Goal: Transaction & Acquisition: Purchase product/service

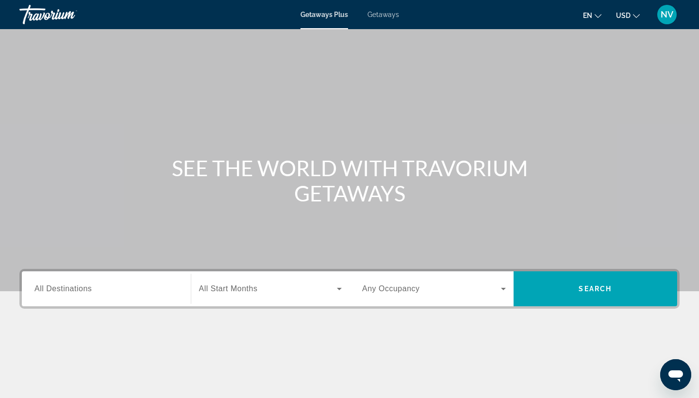
click at [381, 13] on span "Getaways" at bounding box center [383, 15] width 32 height 8
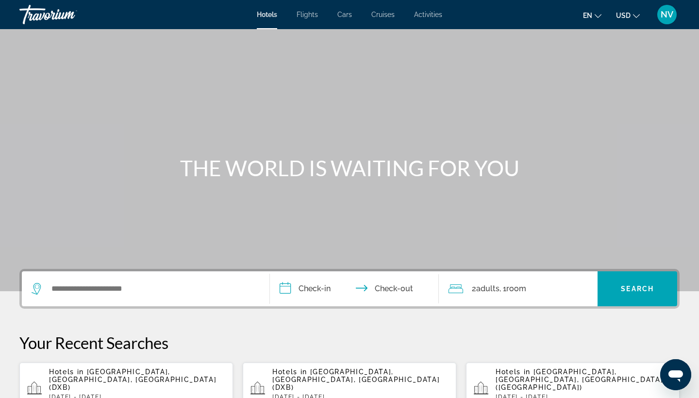
click at [308, 12] on span "Flights" at bounding box center [306, 15] width 21 height 8
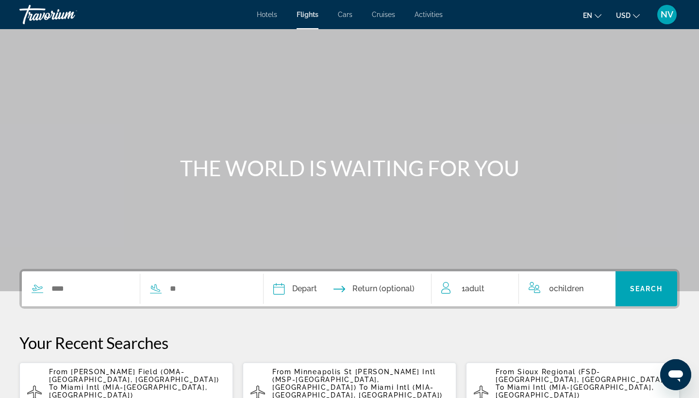
click at [43, 293] on div "Search widget" at bounding box center [81, 288] width 118 height 15
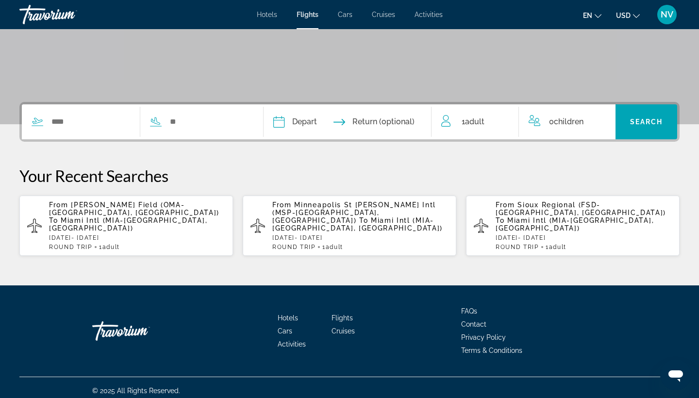
click at [40, 121] on icon "Search widget" at bounding box center [38, 122] width 12 height 12
click at [66, 122] on input "Search widget" at bounding box center [90, 122] width 80 height 15
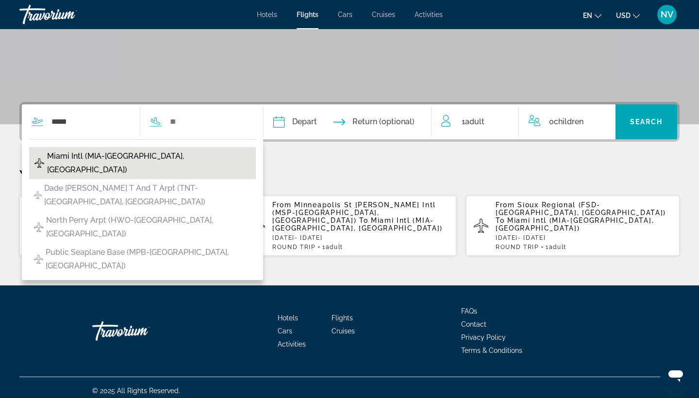
drag, startPoint x: 66, startPoint y: 138, endPoint x: 65, endPoint y: 156, distance: 18.5
click at [65, 156] on span "Miami Intl (MIA-Miami, United States of America)" at bounding box center [149, 162] width 204 height 27
type input "**********"
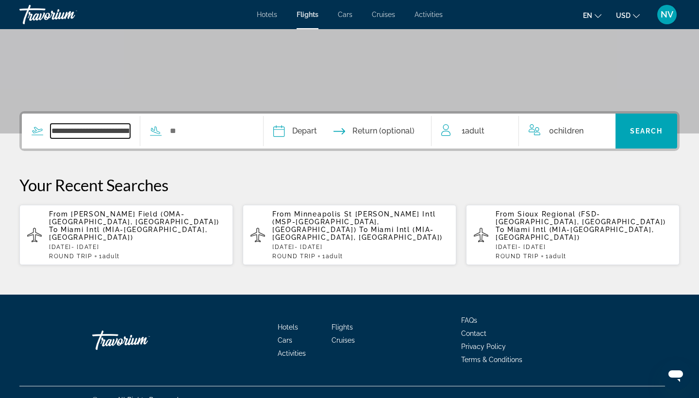
scroll to position [158, 0]
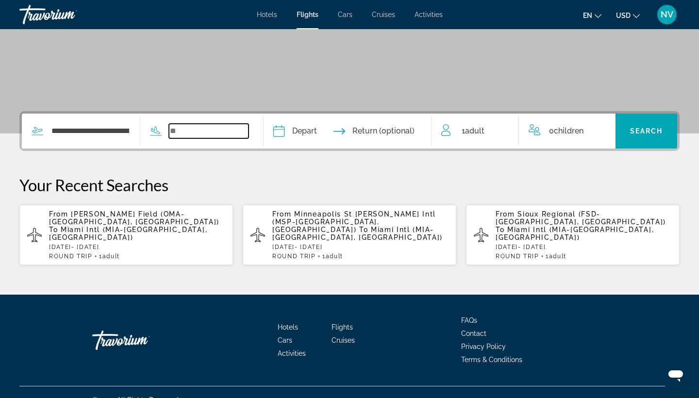
click at [191, 133] on input "Search widget" at bounding box center [209, 131] width 80 height 15
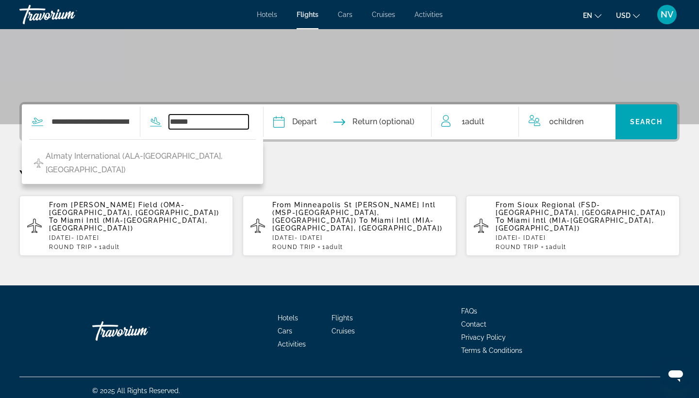
drag, startPoint x: 192, startPoint y: 138, endPoint x: 240, endPoint y: 118, distance: 51.8
click at [240, 118] on input "******" at bounding box center [209, 122] width 80 height 15
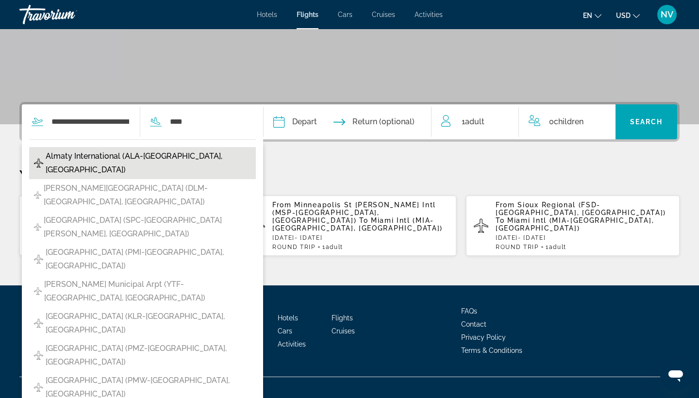
click at [112, 152] on span "Almaty International (ALA-Almaty, Kazakhstan)" at bounding box center [148, 162] width 205 height 27
type input "**********"
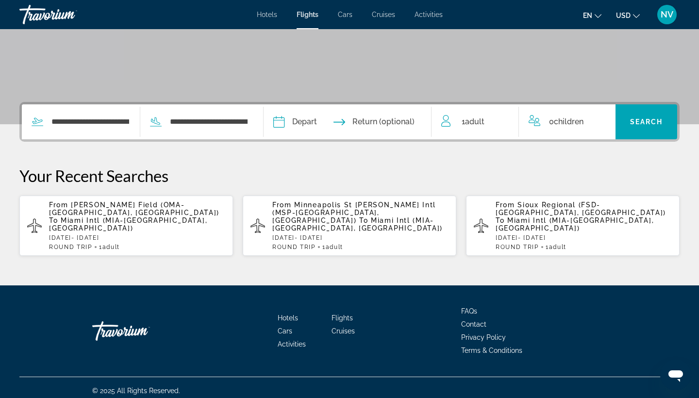
click at [331, 123] on input "Depart date" at bounding box center [312, 123] width 83 height 38
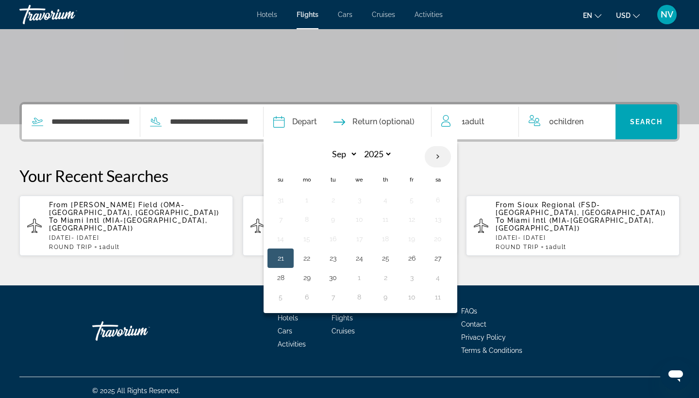
click at [451, 156] on th "Next month" at bounding box center [438, 156] width 26 height 21
select select "**"
click at [341, 198] on button "2" at bounding box center [333, 200] width 16 height 14
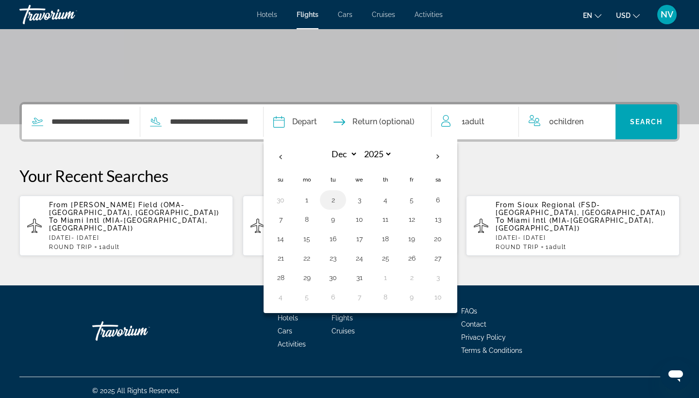
type input "**********"
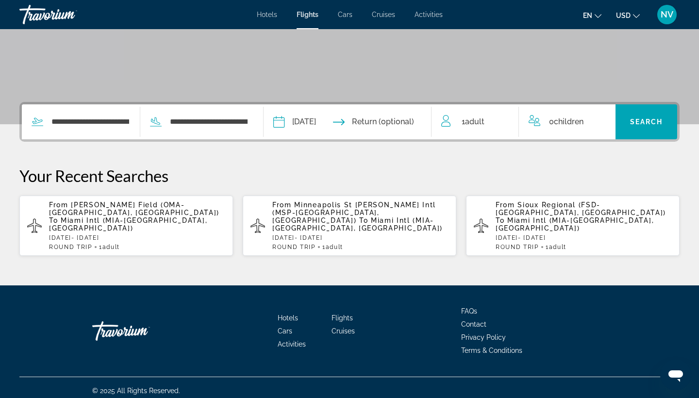
click at [476, 120] on span "Adult" at bounding box center [474, 121] width 19 height 9
click at [505, 118] on icon "Increment adults" at bounding box center [504, 120] width 9 height 12
click at [444, 118] on icon "Decrement adults" at bounding box center [445, 120] width 9 height 12
click at [601, 116] on icon "Increment children" at bounding box center [601, 119] width 9 height 9
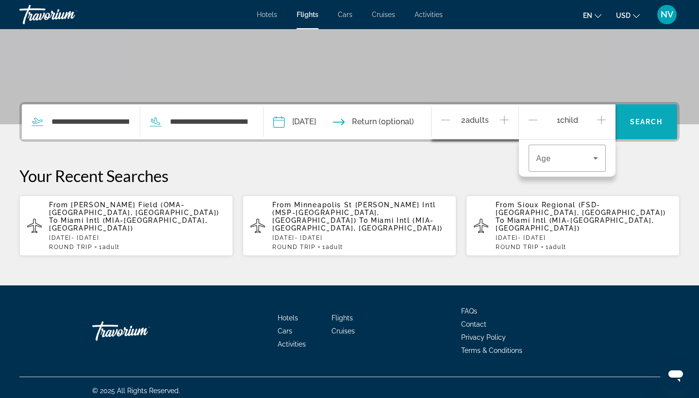
click at [654, 120] on span "Search" at bounding box center [646, 122] width 33 height 8
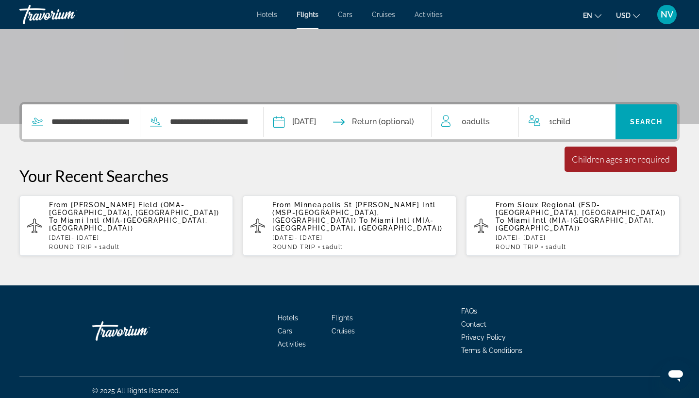
click at [487, 118] on span "Adults" at bounding box center [477, 121] width 23 height 9
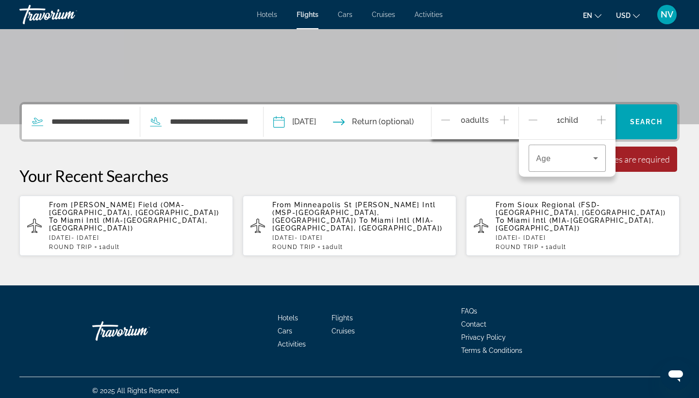
click at [503, 118] on icon "Increment adults" at bounding box center [504, 120] width 9 height 12
click at [595, 156] on icon "Travelers: 2 adults, 1 child" at bounding box center [596, 158] width 12 height 12
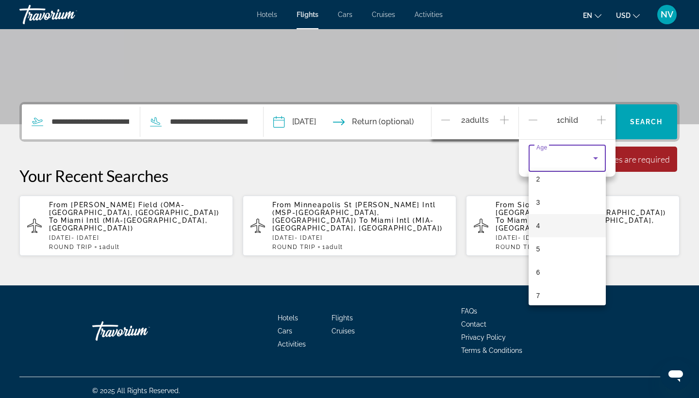
scroll to position [66, 0]
click at [548, 282] on mat-option "7" at bounding box center [567, 283] width 78 height 23
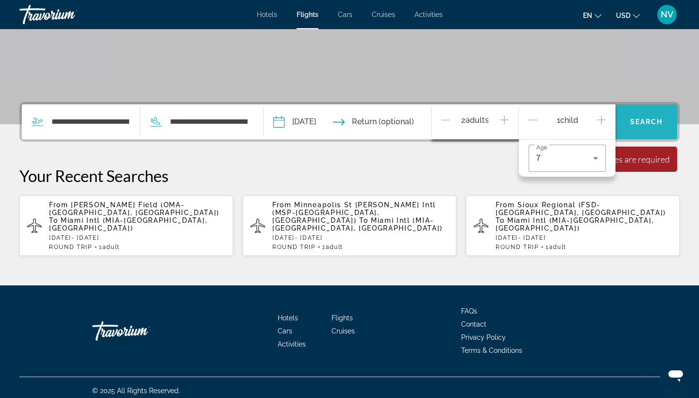
click at [658, 120] on span "Search" at bounding box center [646, 122] width 33 height 8
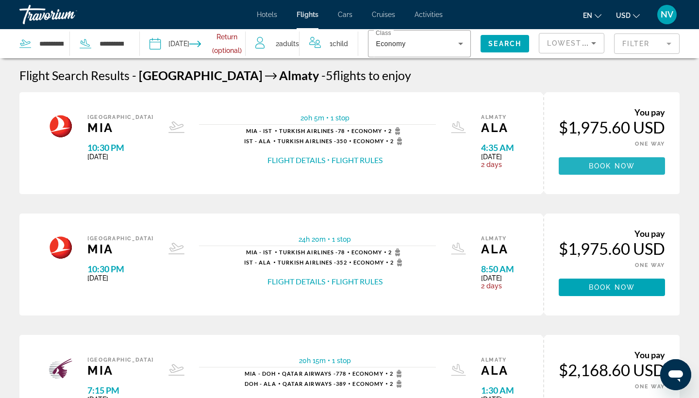
click at [635, 164] on span "Main content" at bounding box center [611, 165] width 106 height 23
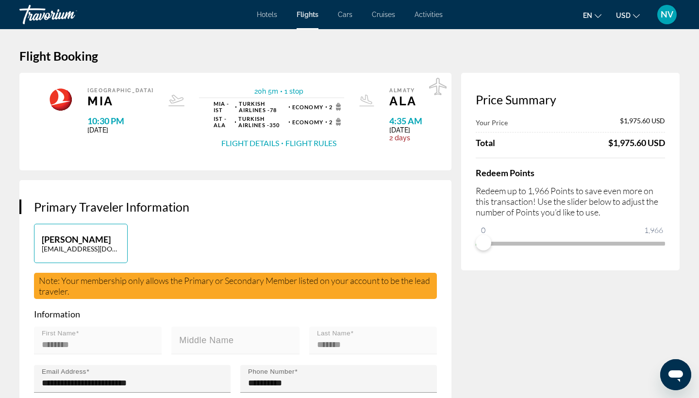
click at [239, 144] on button "Flight Details" at bounding box center [250, 143] width 58 height 11
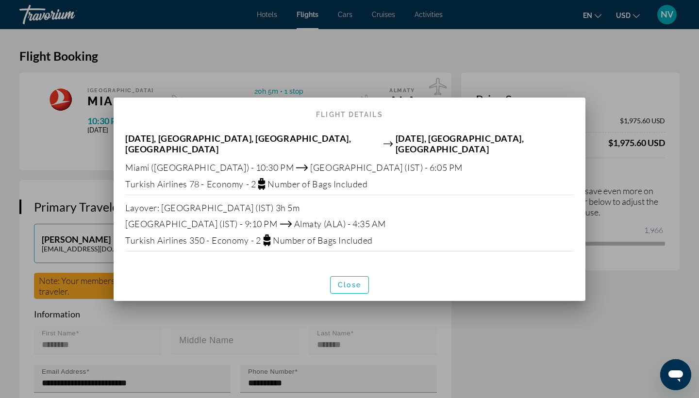
click at [28, 155] on div at bounding box center [349, 199] width 699 height 398
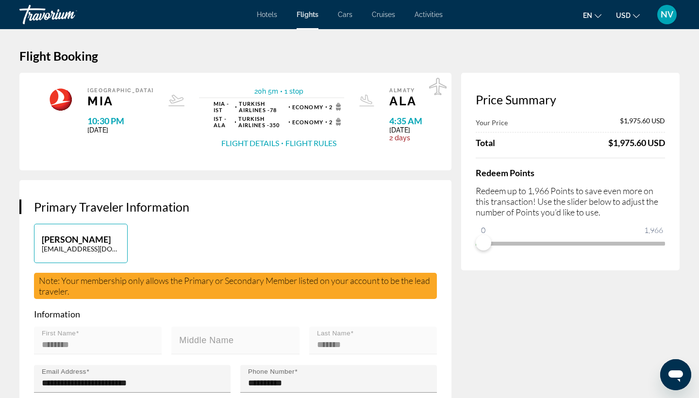
click at [234, 144] on button "Flight Details" at bounding box center [250, 143] width 58 height 11
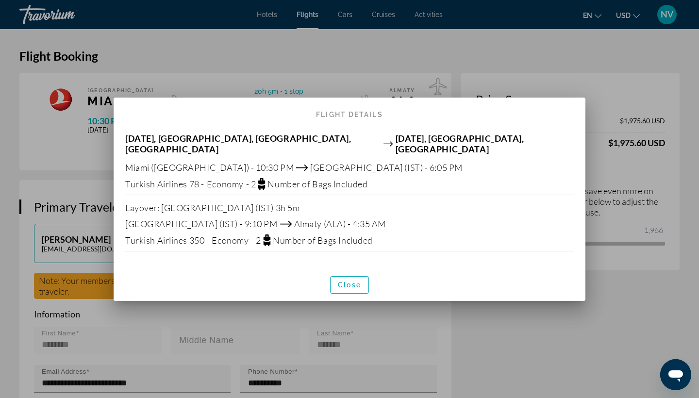
click at [546, 347] on div at bounding box center [349, 199] width 699 height 398
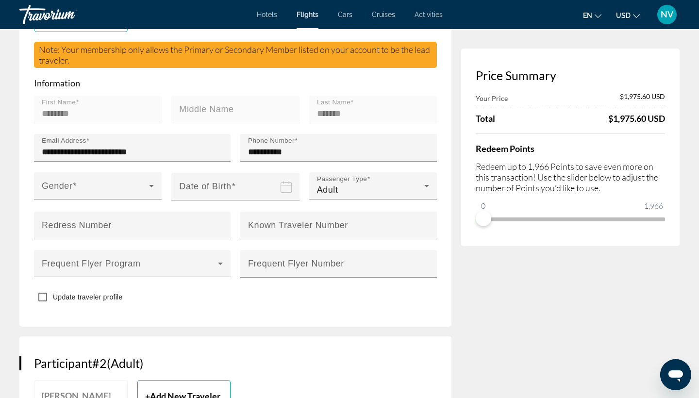
scroll to position [230, 0]
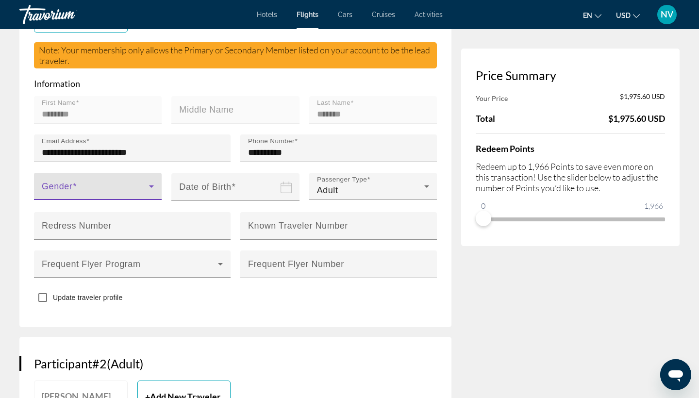
click at [152, 185] on icon "Main content" at bounding box center [152, 186] width 12 height 12
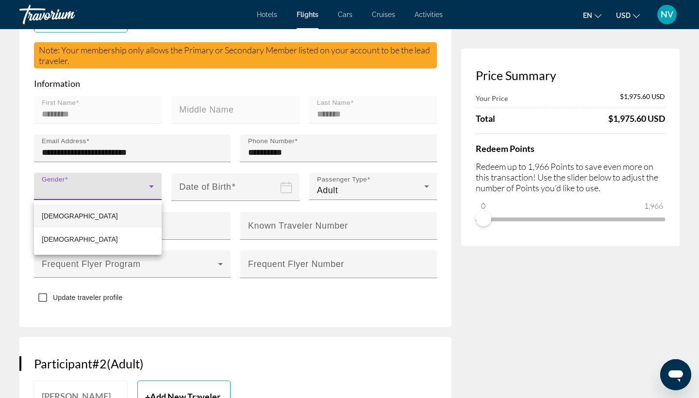
click at [498, 295] on div at bounding box center [349, 199] width 699 height 398
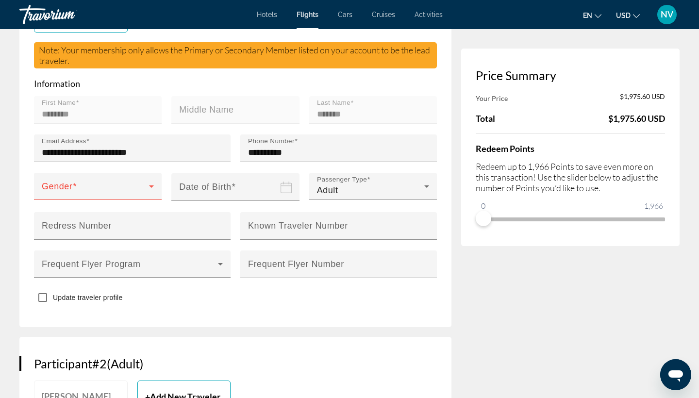
click at [286, 190] on icon "Date of birth" at bounding box center [286, 187] width 12 height 12
drag, startPoint x: 245, startPoint y: 189, endPoint x: 236, endPoint y: 189, distance: 8.7
click at [237, 189] on input "Date of birth" at bounding box center [236, 194] width 131 height 42
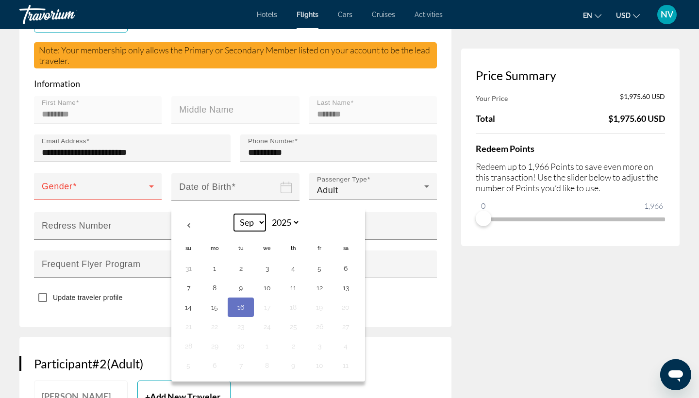
select select "*"
select select "****"
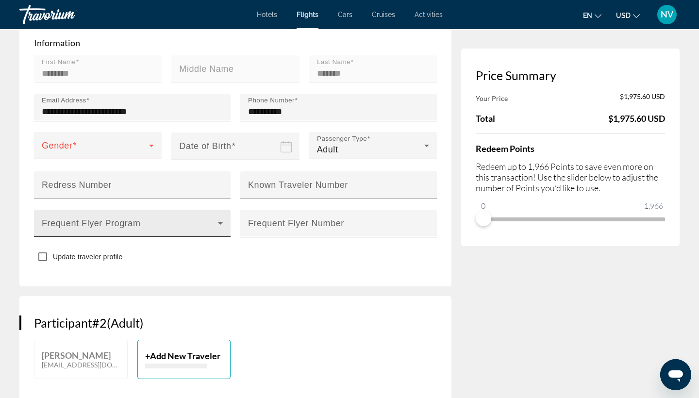
scroll to position [276, 0]
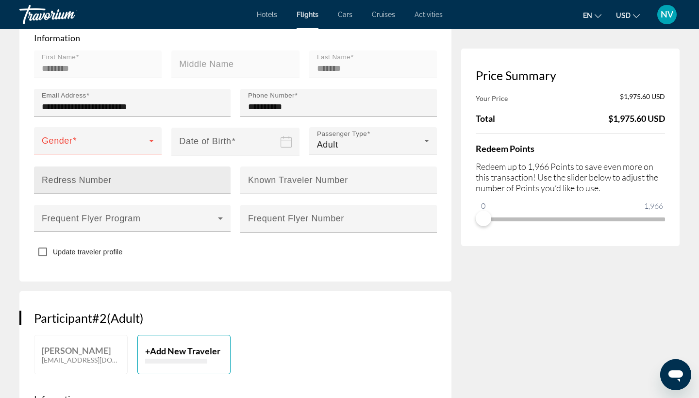
click at [142, 179] on div "Redress Number" at bounding box center [135, 180] width 187 height 28
click at [208, 273] on div "**********" at bounding box center [235, 92] width 432 height 377
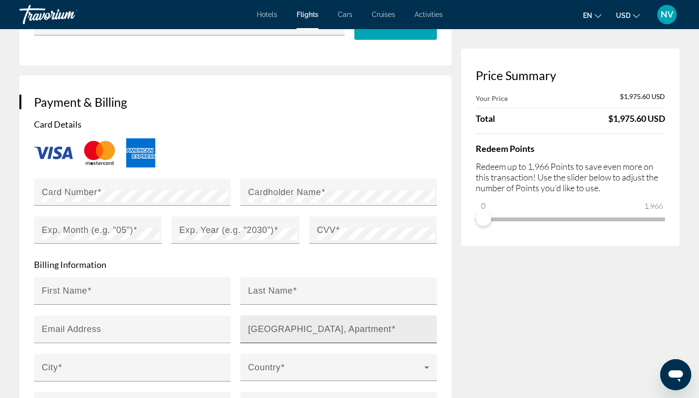
scroll to position [1386, 0]
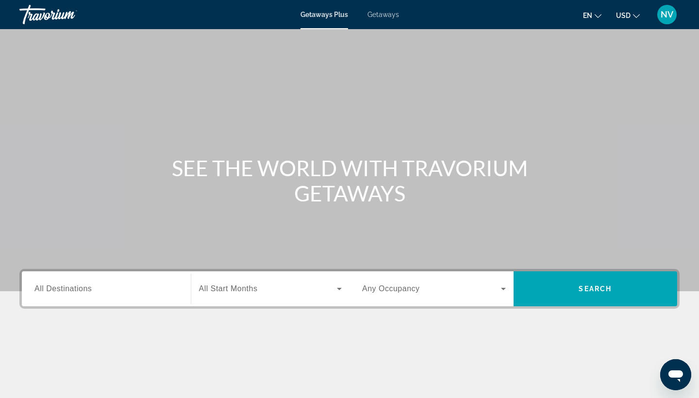
click at [393, 17] on span "Getaways" at bounding box center [383, 15] width 32 height 8
click at [90, 290] on span "All Destinations" at bounding box center [62, 288] width 57 height 8
click at [90, 290] on input "Destination All Destinations" at bounding box center [106, 289] width 144 height 12
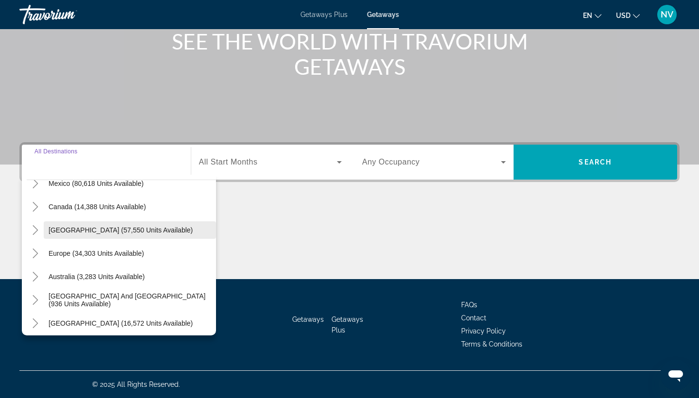
scroll to position [62, 0]
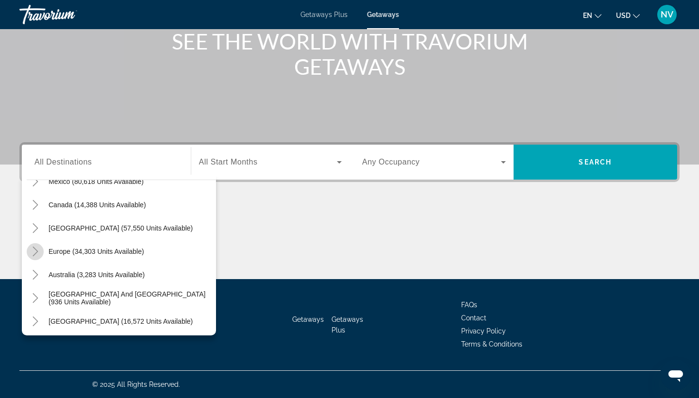
click at [37, 250] on icon "Toggle Europe (34,303 units available)" at bounding box center [36, 251] width 10 height 10
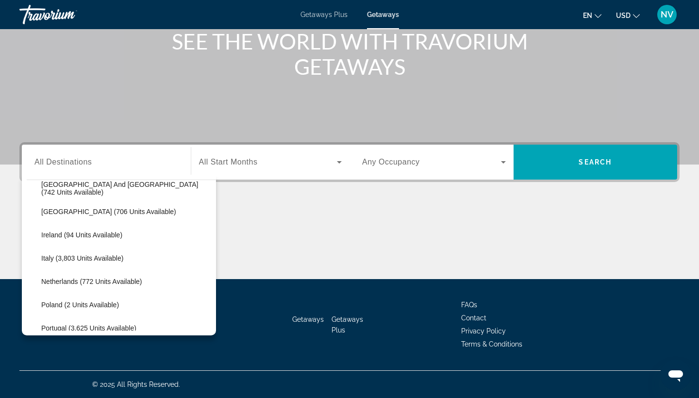
scroll to position [332, 0]
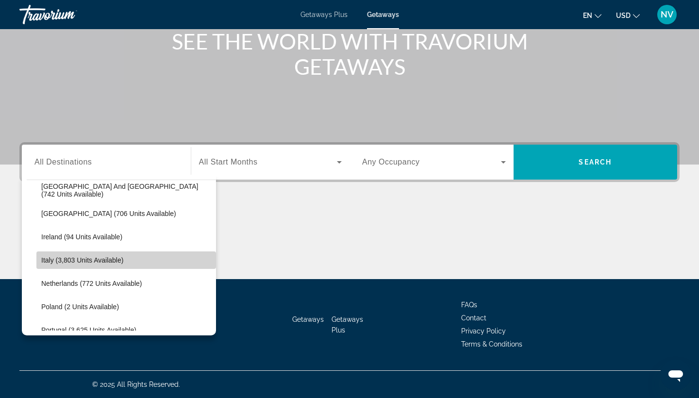
click at [51, 257] on span "Italy (3,803 units available)" at bounding box center [82, 260] width 82 height 8
type input "**********"
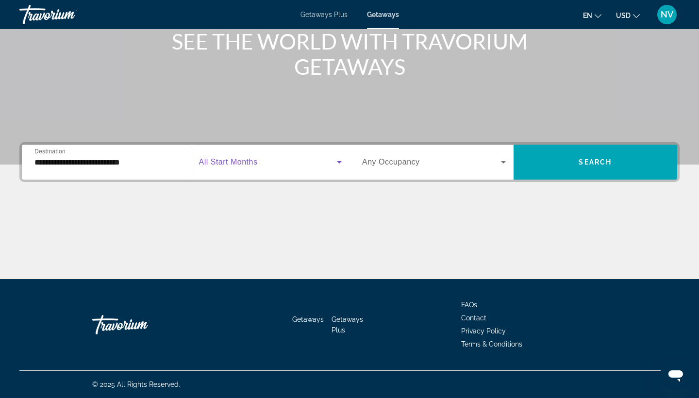
click at [339, 159] on icon "Search widget" at bounding box center [339, 162] width 12 height 12
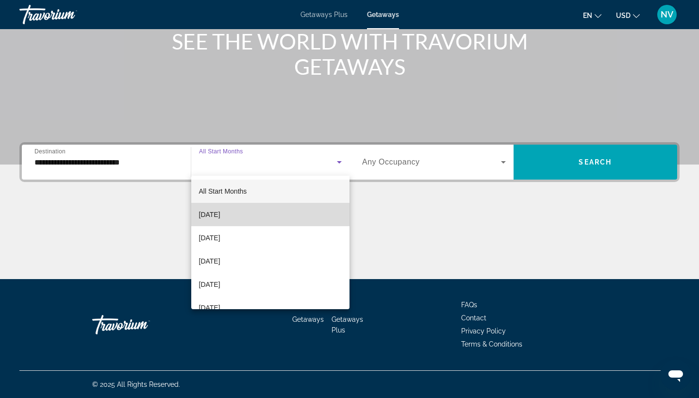
click at [278, 217] on mat-option "[DATE]" at bounding box center [270, 214] width 159 height 23
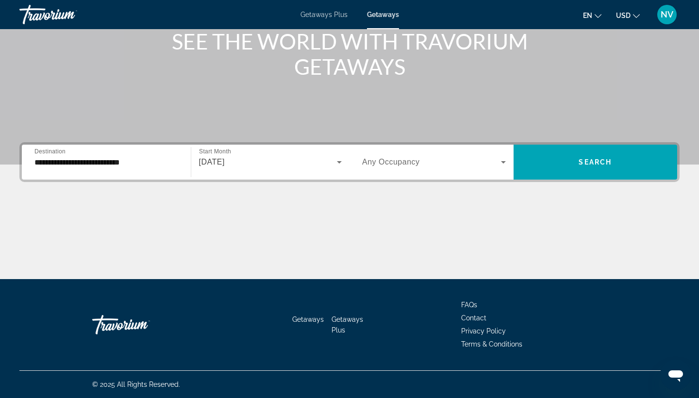
click at [40, 156] on div "**********" at bounding box center [106, 162] width 144 height 28
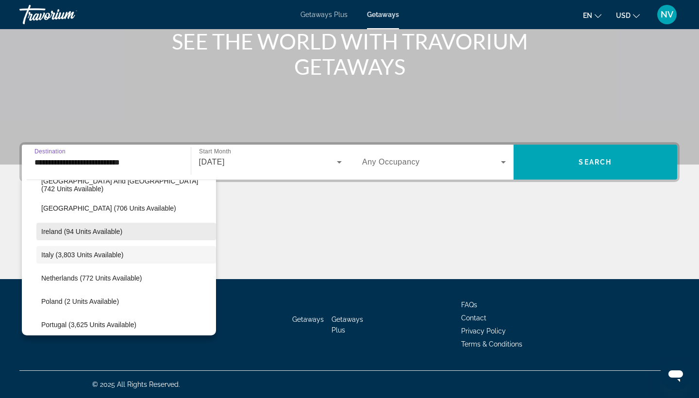
scroll to position [341, 0]
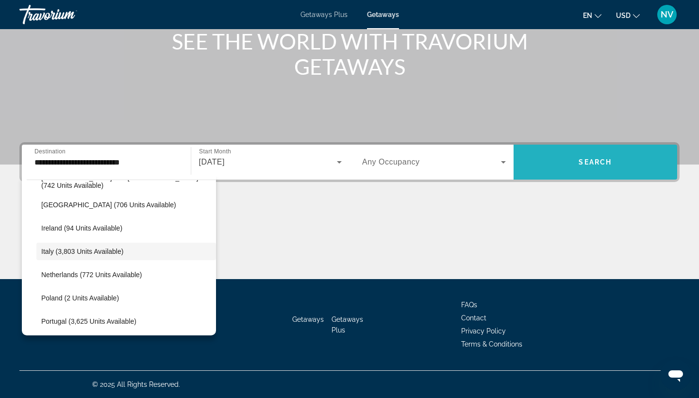
click at [615, 163] on span "Search widget" at bounding box center [595, 161] width 164 height 23
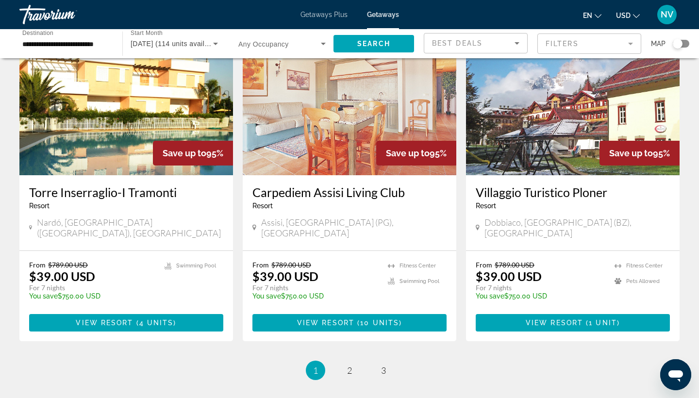
scroll to position [1126, 0]
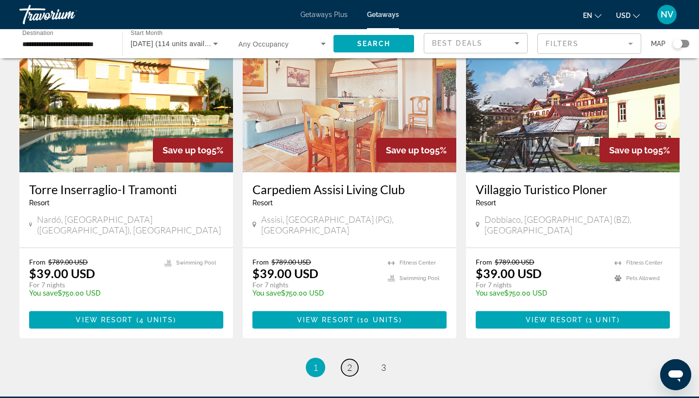
click at [347, 362] on span "2" at bounding box center [349, 367] width 5 height 11
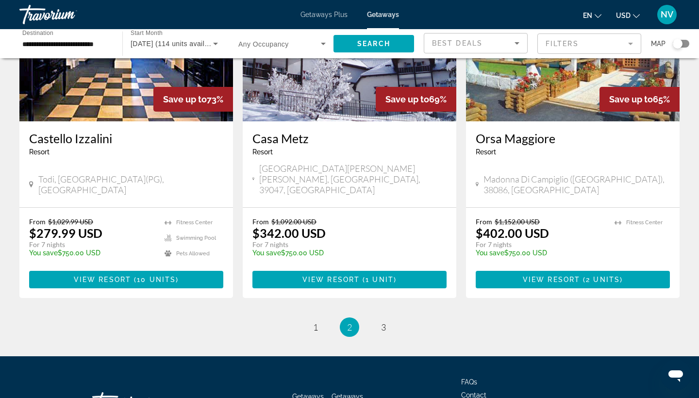
scroll to position [1172, 0]
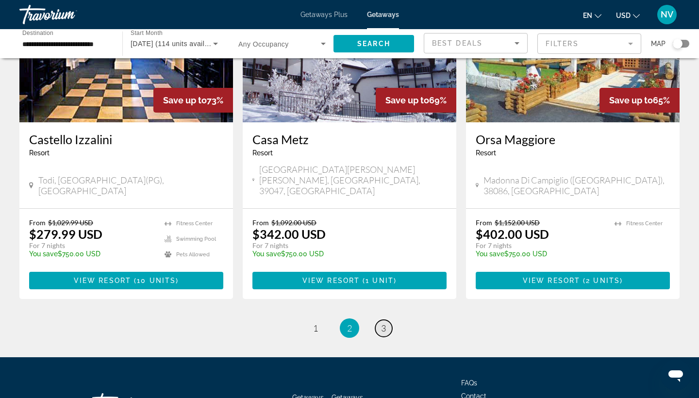
click at [382, 323] on span "3" at bounding box center [383, 328] width 5 height 11
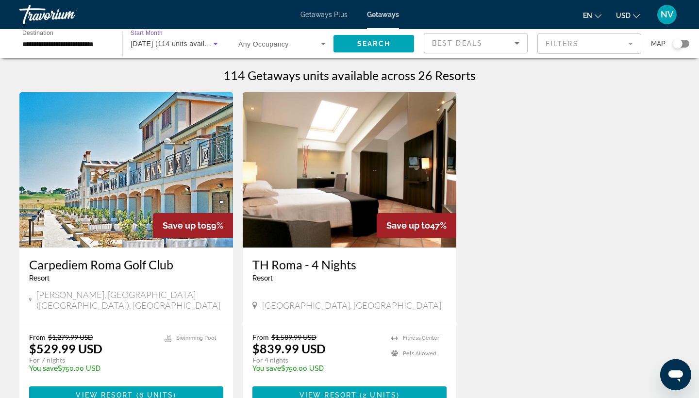
click at [214, 42] on icon "Search widget" at bounding box center [216, 44] width 12 height 12
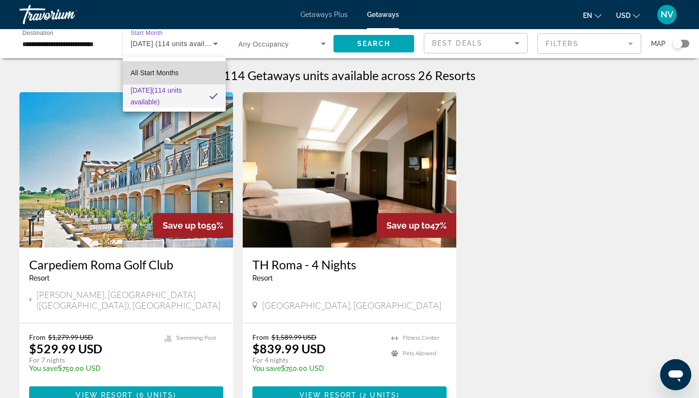
click at [169, 73] on span "All Start Months" at bounding box center [155, 73] width 48 height 8
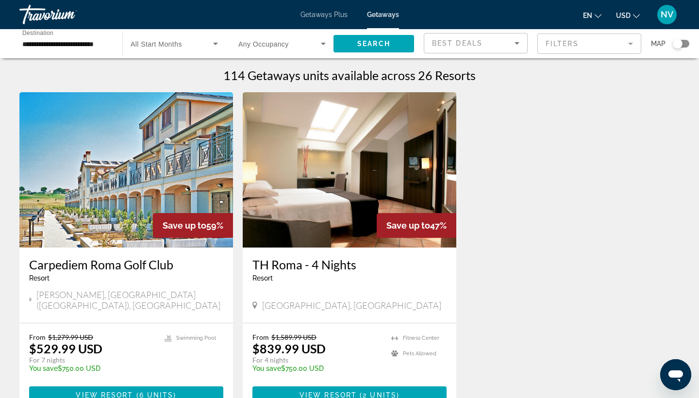
click at [158, 41] on span "All Start Months" at bounding box center [156, 44] width 51 height 8
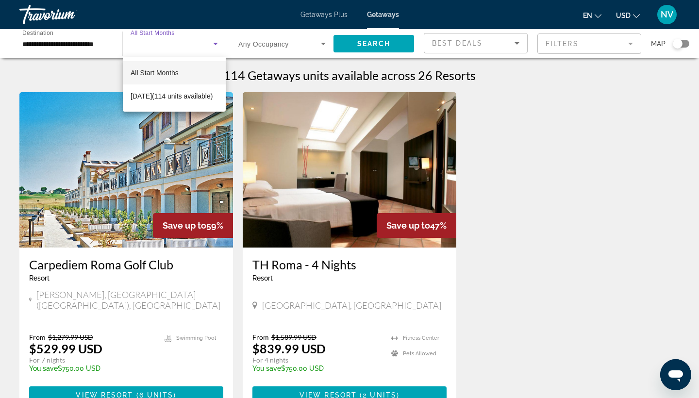
click at [26, 46] on div at bounding box center [349, 199] width 699 height 398
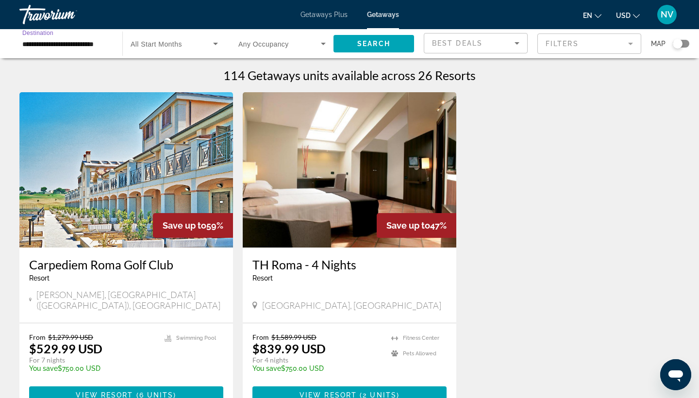
click at [31, 39] on input "**********" at bounding box center [65, 44] width 87 height 12
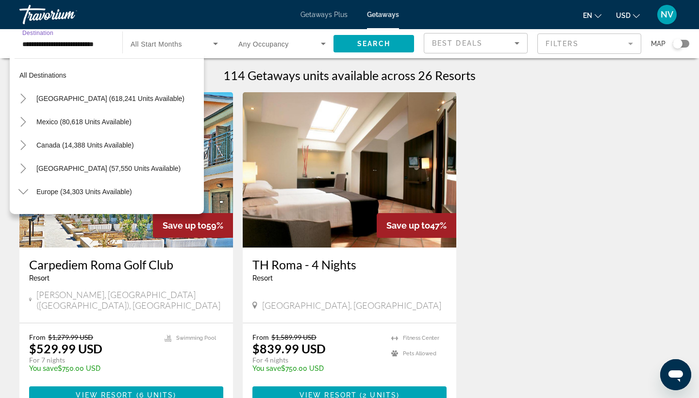
scroll to position [337, 0]
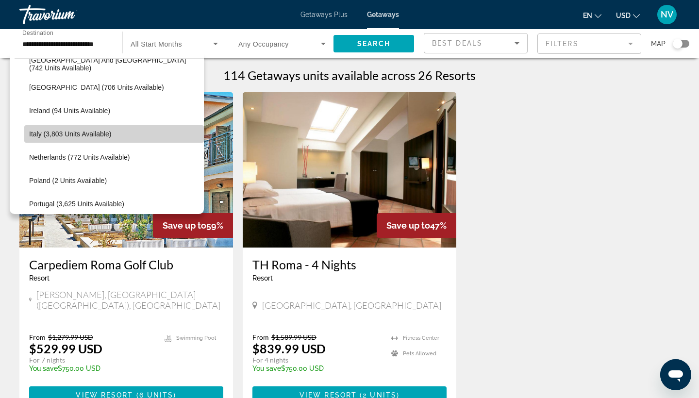
click at [33, 133] on span "Italy (3,803 units available)" at bounding box center [70, 134] width 82 height 8
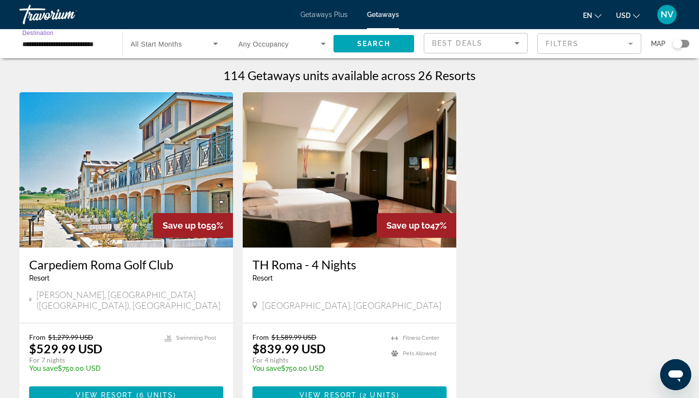
click at [218, 41] on icon "Search widget" at bounding box center [216, 44] width 12 height 12
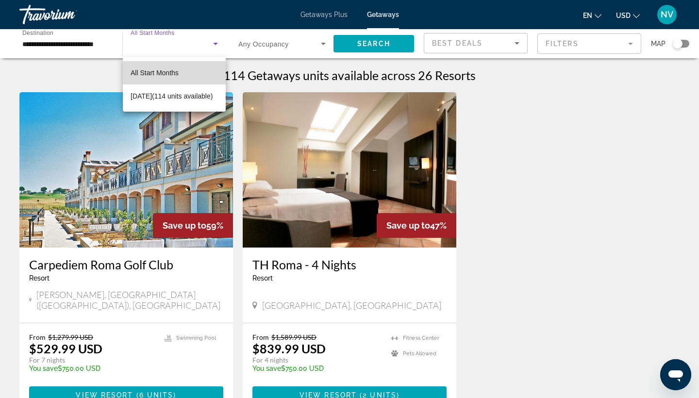
click at [158, 69] on span "All Start Months" at bounding box center [155, 73] width 48 height 8
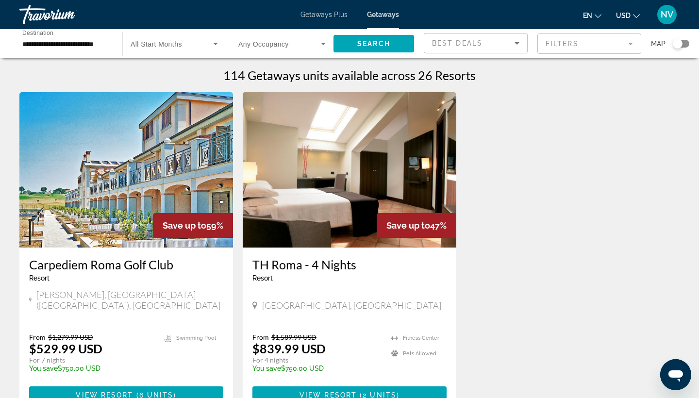
click at [153, 45] on span "All Start Months" at bounding box center [156, 44] width 51 height 8
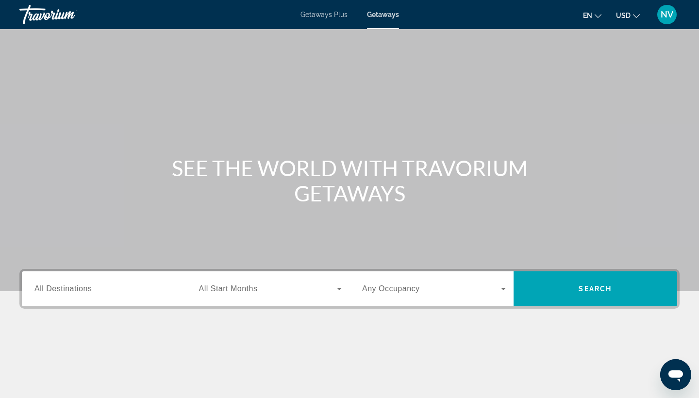
click at [82, 282] on div "Search widget" at bounding box center [106, 289] width 144 height 28
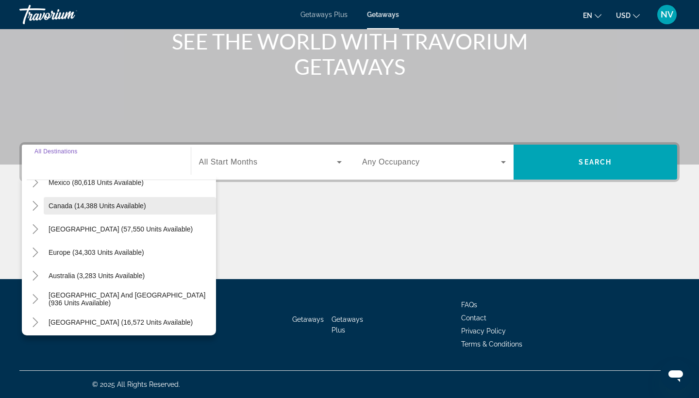
scroll to position [63, 0]
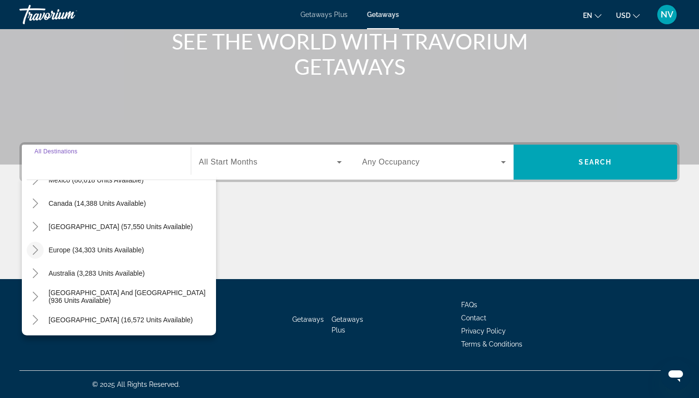
click at [38, 248] on icon "Toggle Europe (34,303 units available)" at bounding box center [36, 250] width 10 height 10
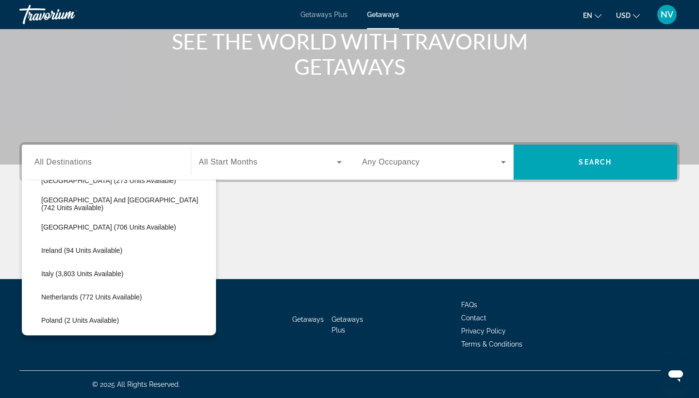
scroll to position [323, 0]
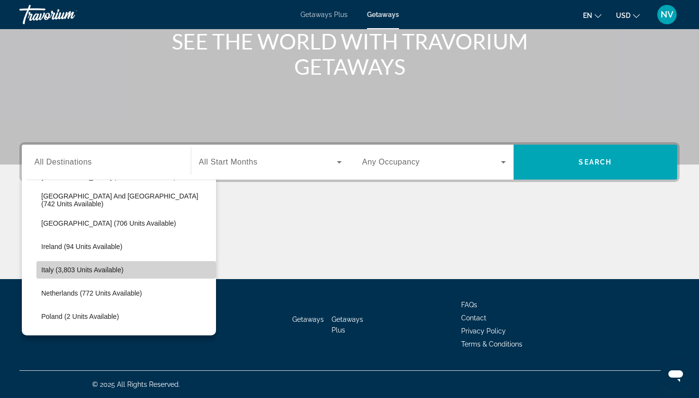
click at [49, 262] on span "Search widget" at bounding box center [126, 269] width 180 height 23
type input "**********"
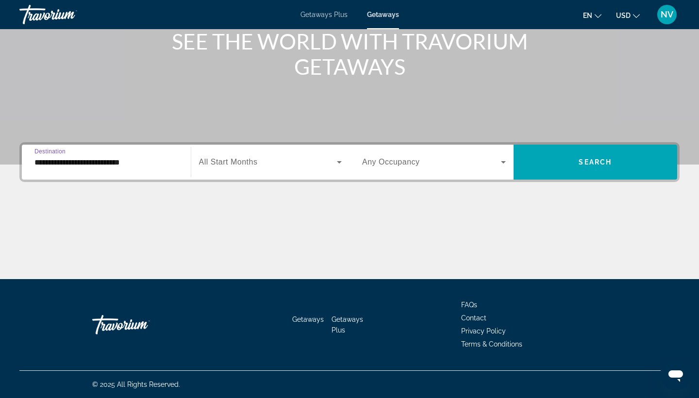
click at [339, 161] on icon "Search widget" at bounding box center [339, 162] width 12 height 12
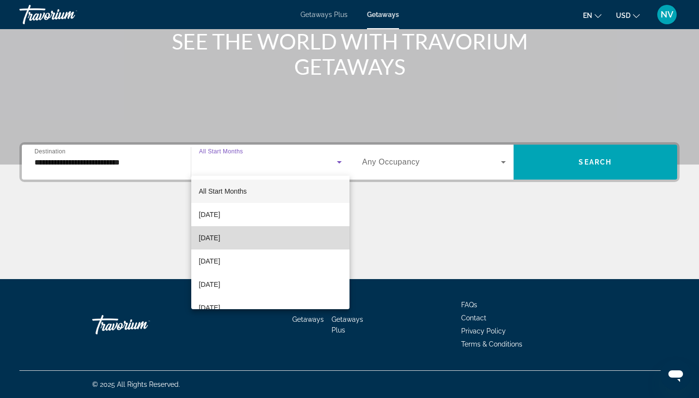
click at [254, 240] on mat-option "[DATE]" at bounding box center [270, 237] width 159 height 23
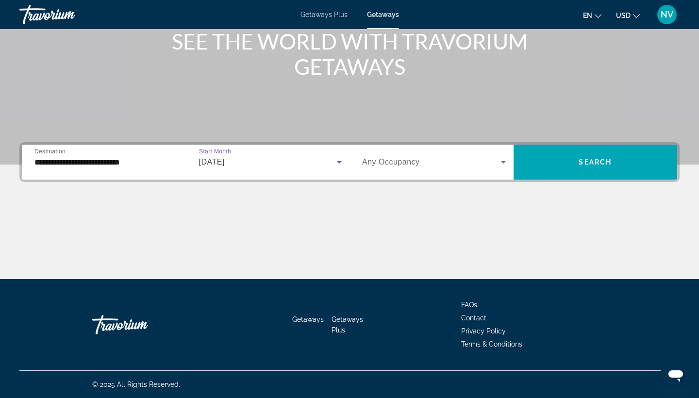
click at [505, 160] on icon "Search widget" at bounding box center [503, 162] width 12 height 12
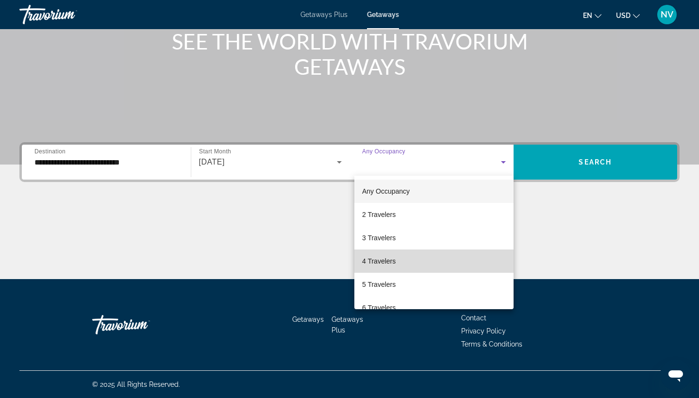
click at [417, 256] on mat-option "4 Travelers" at bounding box center [433, 260] width 159 height 23
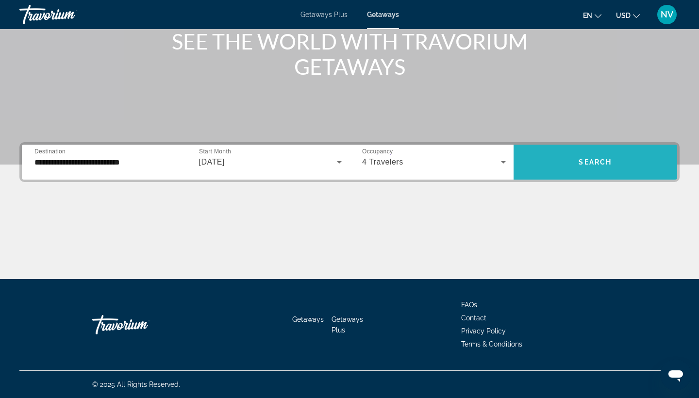
click at [602, 161] on span "Search" at bounding box center [594, 162] width 33 height 8
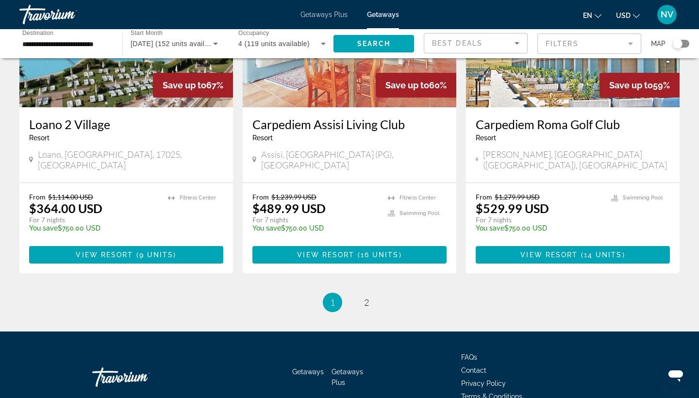
scroll to position [1187, 0]
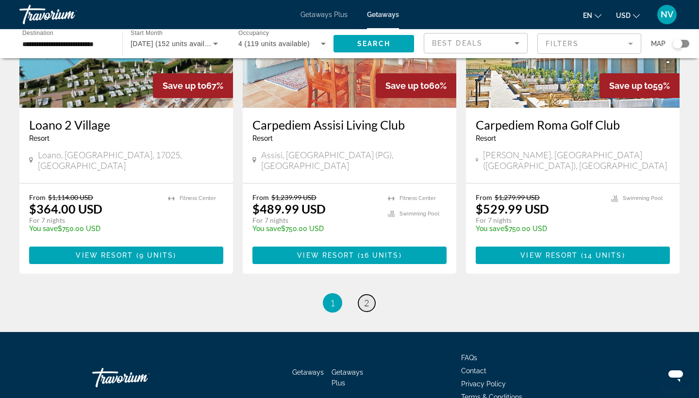
click at [369, 297] on span "2" at bounding box center [366, 302] width 5 height 11
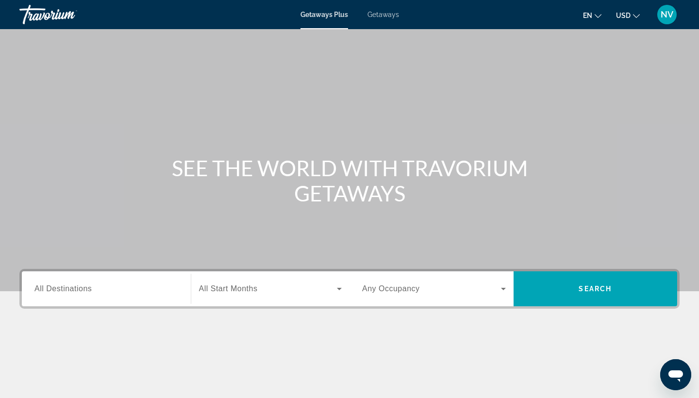
click at [51, 287] on span "All Destinations" at bounding box center [62, 288] width 57 height 8
click at [51, 287] on input "Destination All Destinations" at bounding box center [106, 289] width 144 height 12
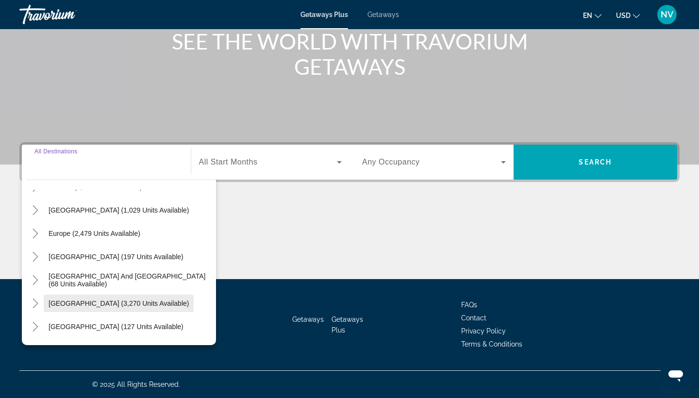
scroll to position [85, 0]
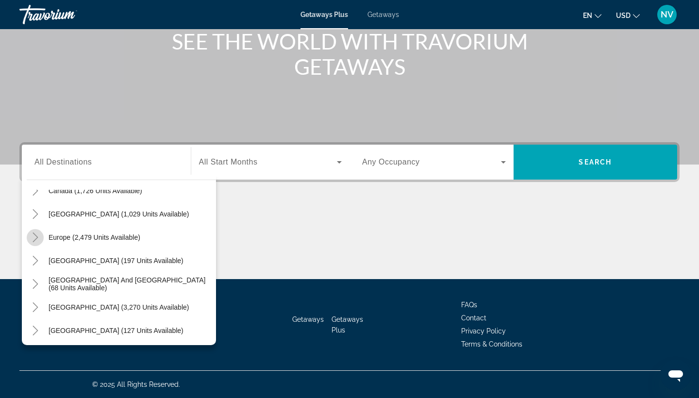
click at [36, 235] on icon "Toggle Europe (2,479 units available)" at bounding box center [36, 237] width 10 height 10
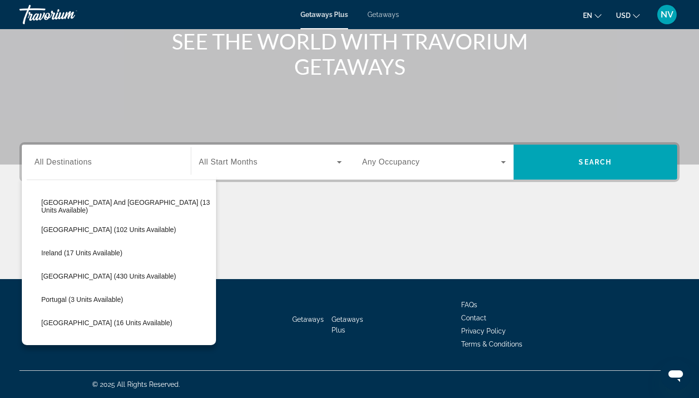
scroll to position [305, 0]
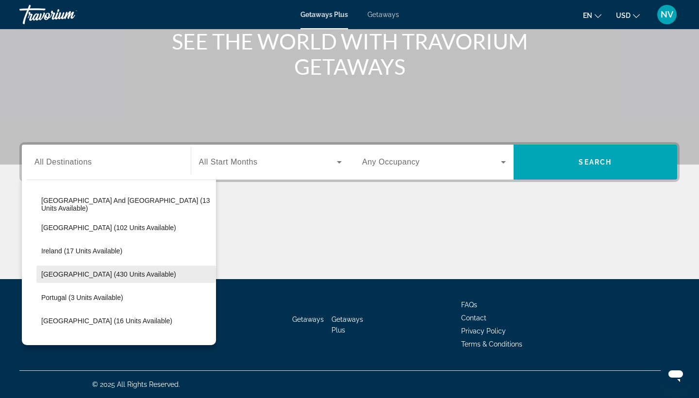
click at [44, 275] on span "Italy (430 units available)" at bounding box center [108, 274] width 135 height 8
type input "**********"
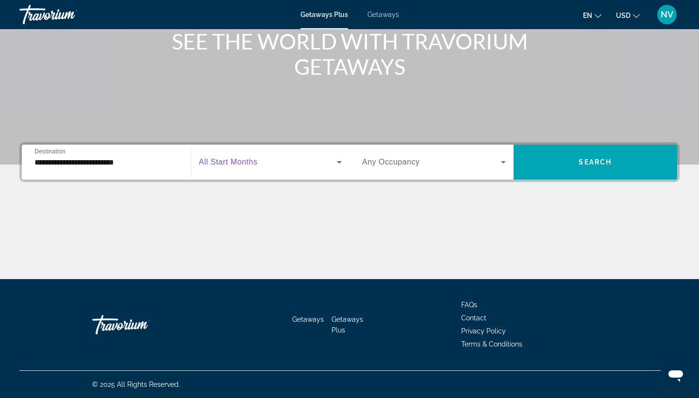
click at [338, 159] on icon "Search widget" at bounding box center [339, 162] width 12 height 12
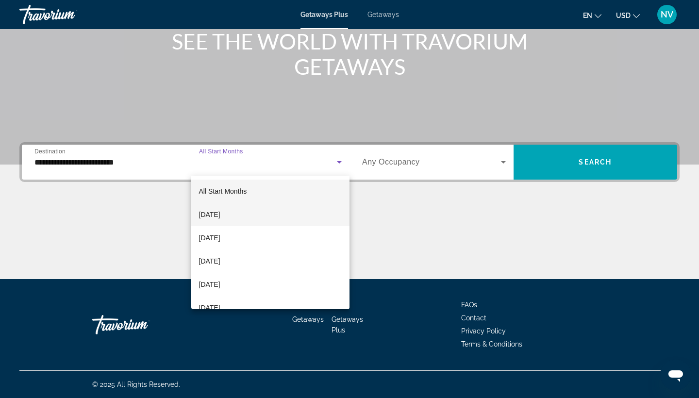
click at [289, 215] on mat-option "[DATE]" at bounding box center [270, 214] width 159 height 23
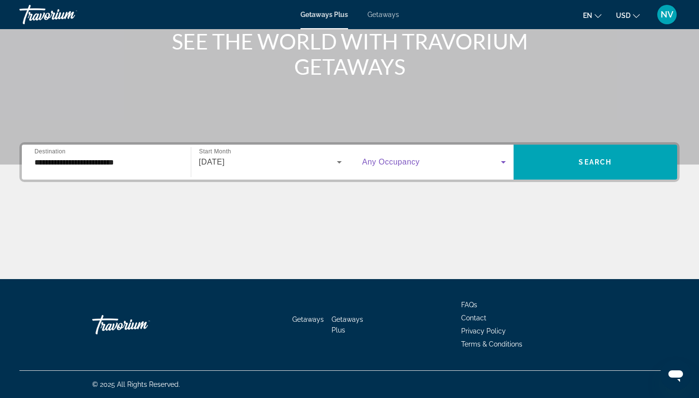
click at [500, 162] on icon "Search widget" at bounding box center [503, 162] width 12 height 12
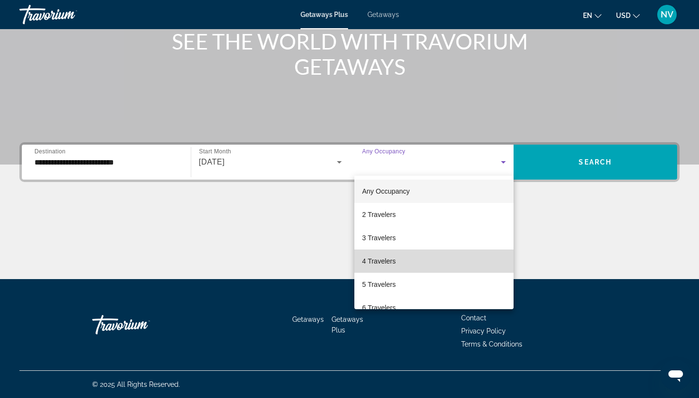
click at [455, 256] on mat-option "4 Travelers" at bounding box center [433, 260] width 159 height 23
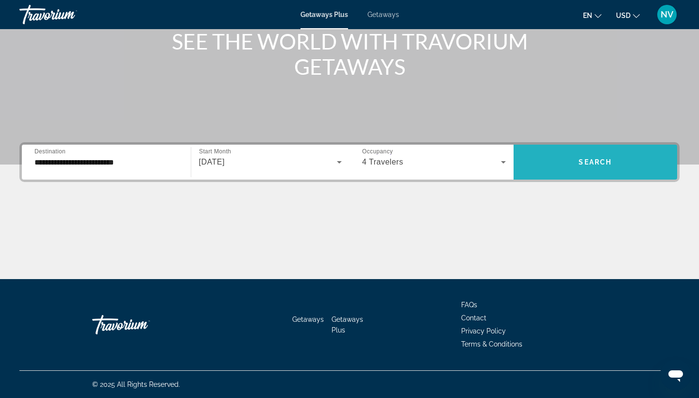
click at [618, 166] on span "Search widget" at bounding box center [595, 161] width 164 height 23
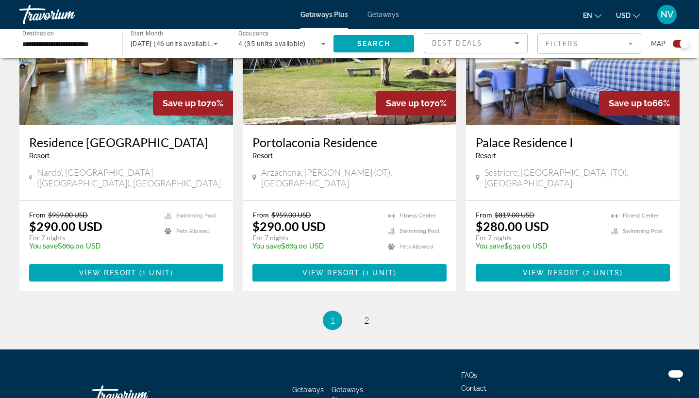
scroll to position [1473, 0]
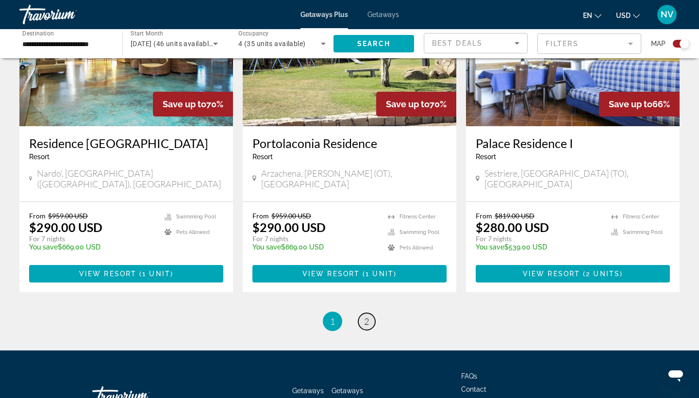
click at [367, 316] on span "2" at bounding box center [366, 321] width 5 height 11
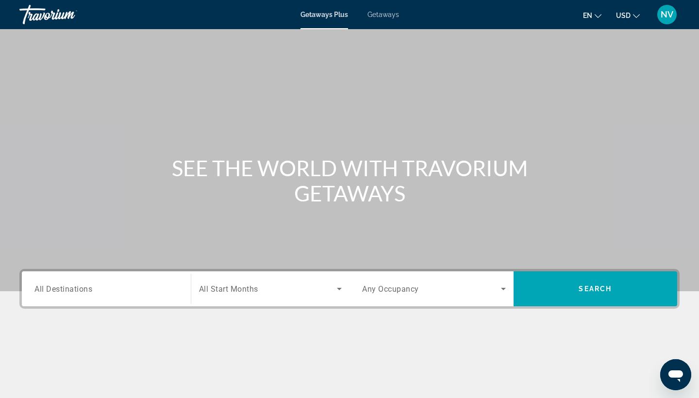
click at [43, 288] on span "All Destinations" at bounding box center [63, 288] width 58 height 9
click at [43, 288] on input "Destination All Destinations" at bounding box center [106, 289] width 144 height 12
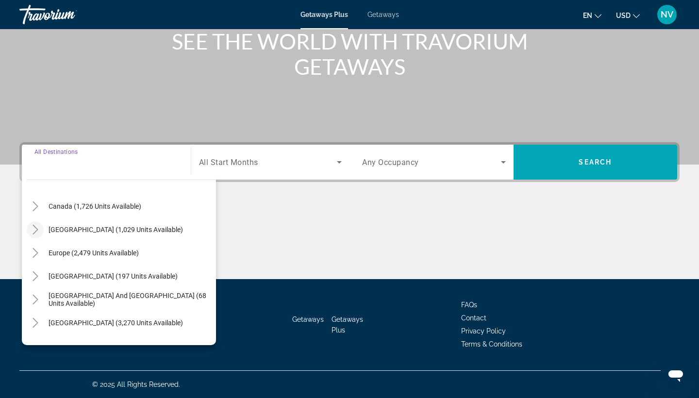
scroll to position [71, 0]
click at [34, 249] on icon "Toggle Europe (2,479 units available)" at bounding box center [35, 252] width 5 height 10
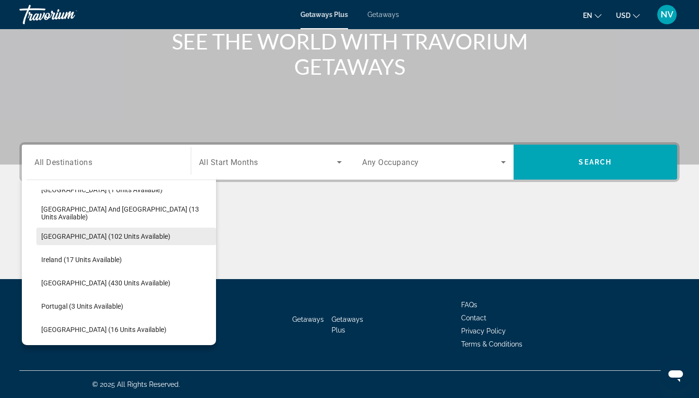
scroll to position [297, 0]
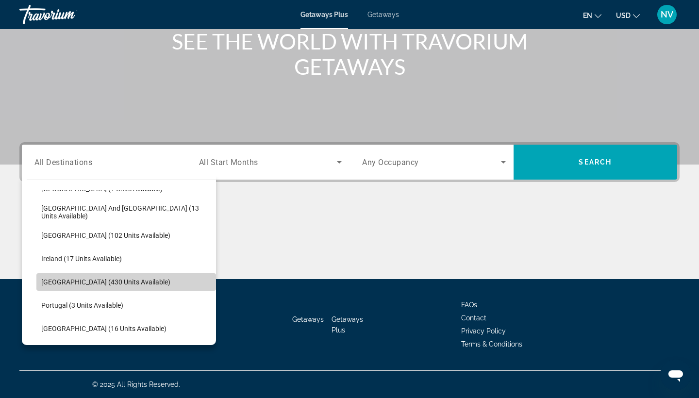
click at [48, 283] on span "Italy (430 units available)" at bounding box center [105, 282] width 129 height 8
type input "**********"
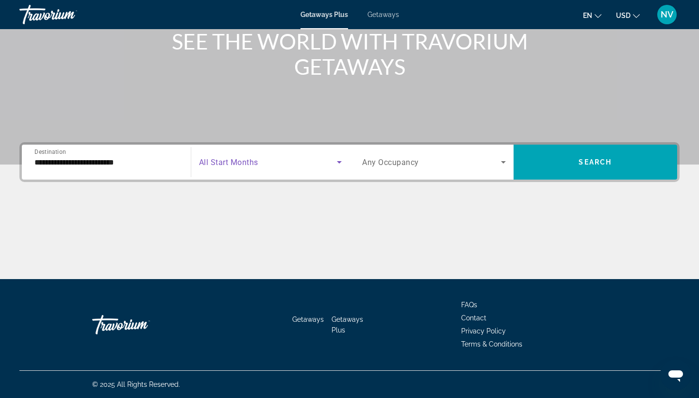
click at [341, 160] on icon "Search widget" at bounding box center [339, 162] width 12 height 12
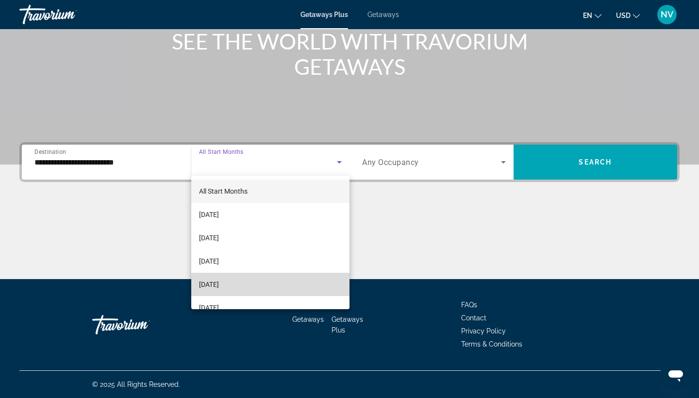
click at [302, 279] on mat-option "[DATE]" at bounding box center [270, 284] width 159 height 23
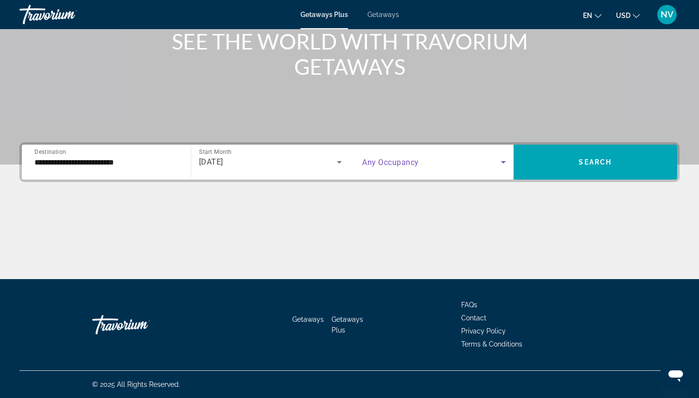
click at [505, 161] on icon "Search widget" at bounding box center [503, 162] width 12 height 12
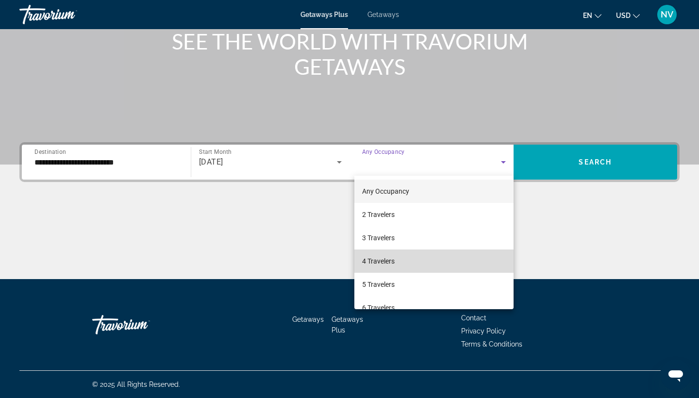
click at [462, 253] on mat-option "4 Travelers" at bounding box center [433, 260] width 159 height 23
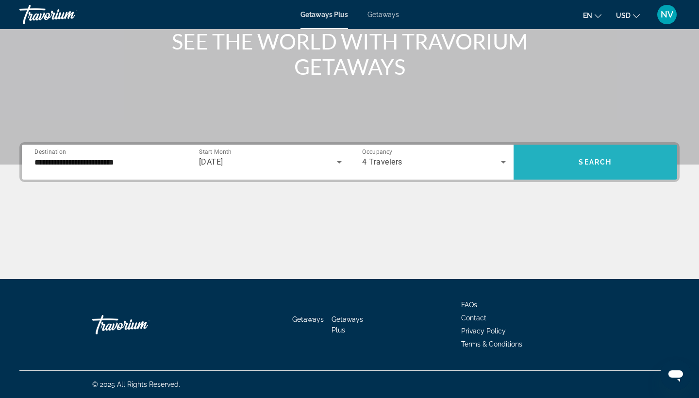
click at [594, 168] on span "Search widget" at bounding box center [595, 161] width 164 height 23
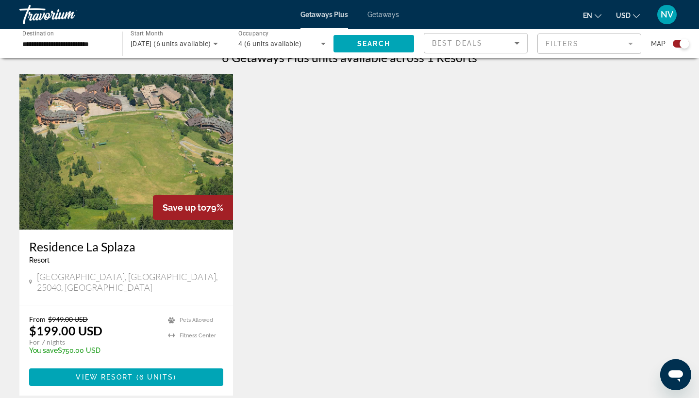
scroll to position [324, 0]
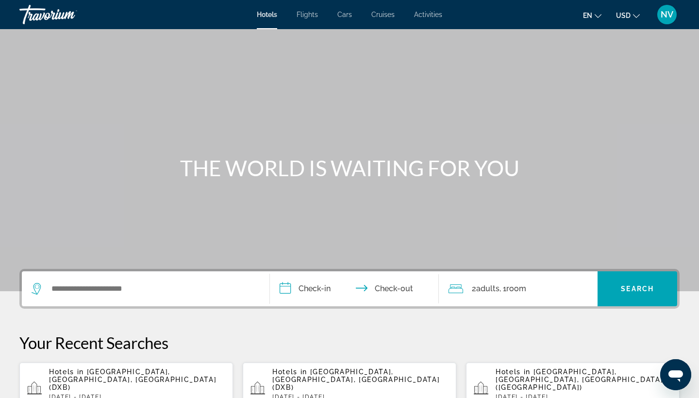
click at [668, 16] on span "NV" at bounding box center [666, 15] width 13 height 10
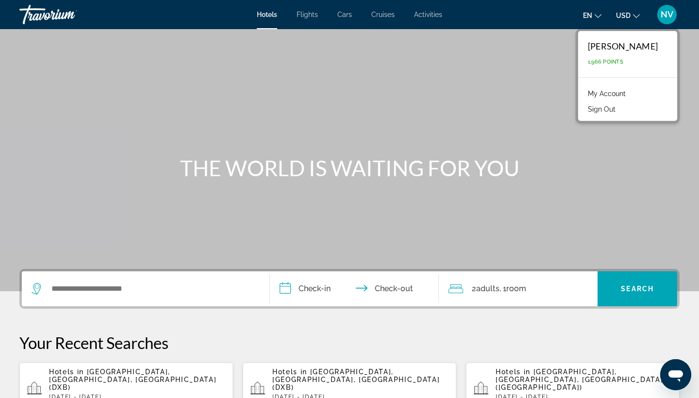
click at [636, 50] on div "Nadezhda Voznyuk" at bounding box center [623, 46] width 70 height 11
click at [669, 15] on span "NV" at bounding box center [666, 15] width 13 height 10
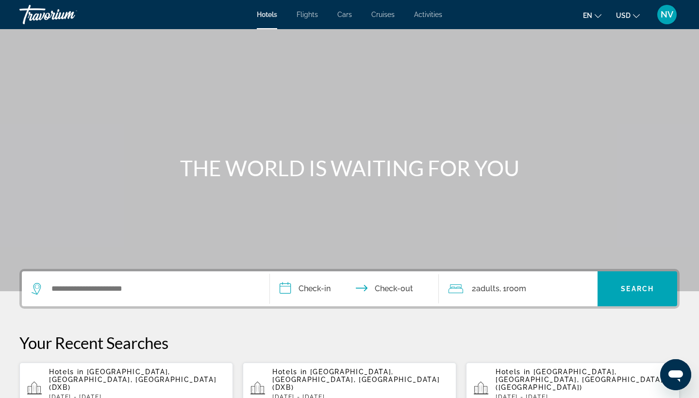
click at [671, 14] on span "NV" at bounding box center [666, 15] width 13 height 10
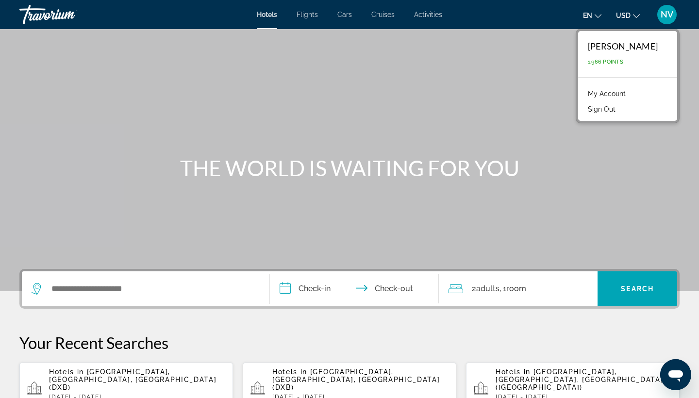
click at [612, 95] on link "My Account" at bounding box center [607, 93] width 48 height 13
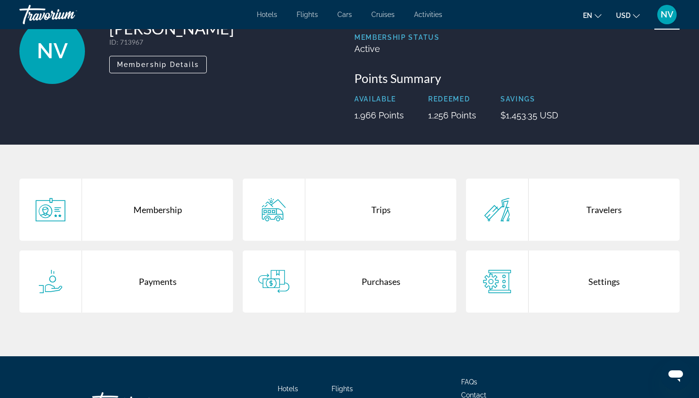
scroll to position [75, 0]
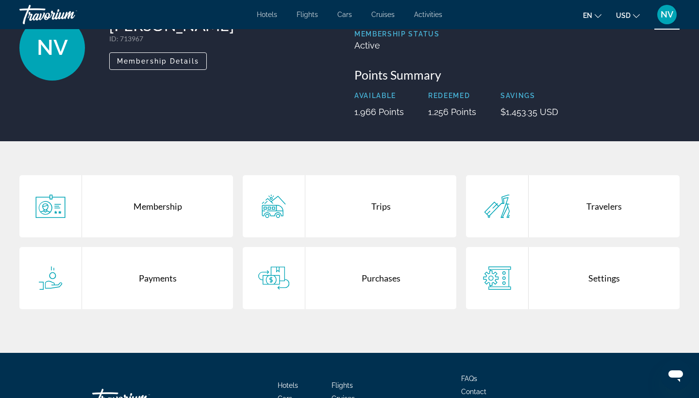
click at [367, 275] on div "Purchases" at bounding box center [380, 278] width 151 height 62
